Goal: Find specific fact: Find specific fact

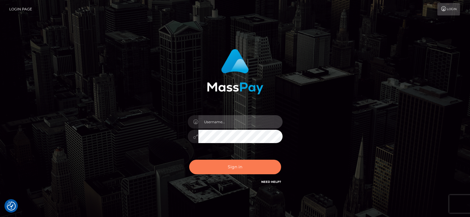
type input "Nocelyn.xcite"
click at [228, 166] on button "Sign in" at bounding box center [235, 167] width 92 height 15
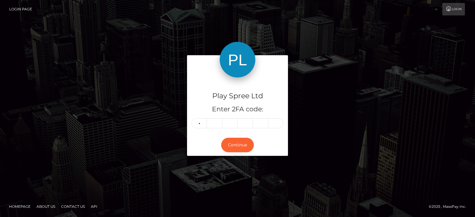
type input "4"
type input "3"
type input "4"
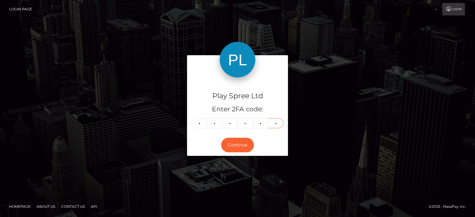
type input "0"
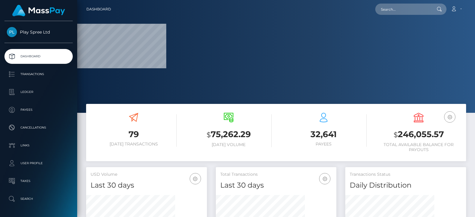
click at [429, 133] on h3 "$ 246,055.57" at bounding box center [418, 134] width 86 height 12
copy h3 "246,055.57"
